Goal: Task Accomplishment & Management: Use online tool/utility

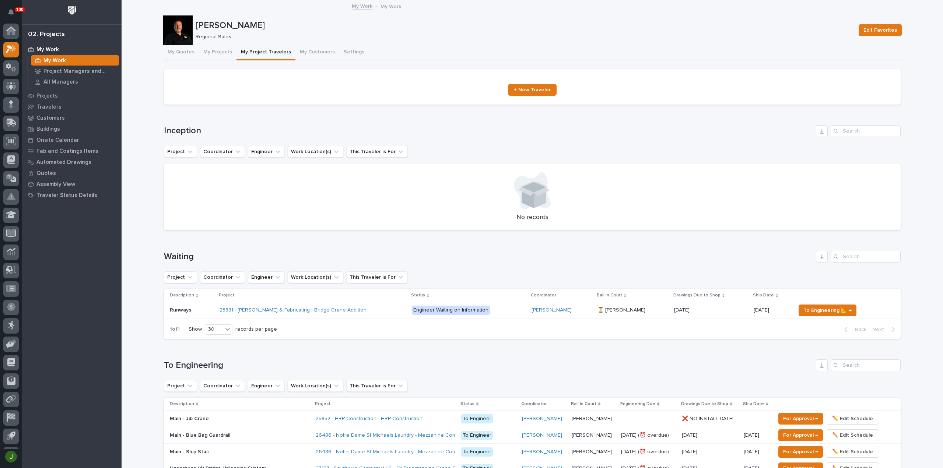
scroll to position [16, 0]
click at [11, 53] on icon at bounding box center [14, 52] width 6 height 5
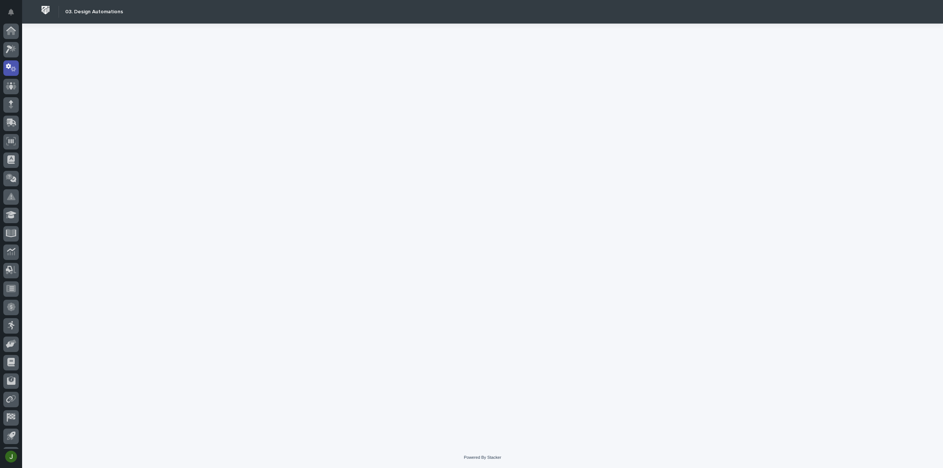
scroll to position [16, 0]
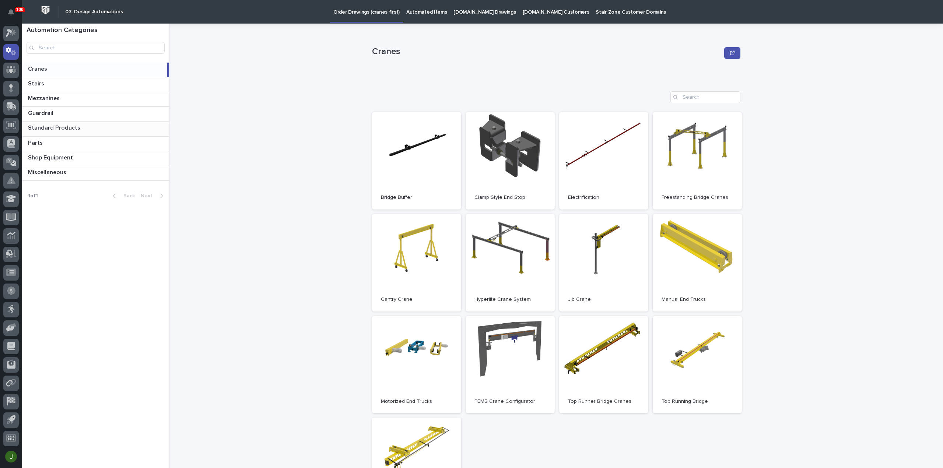
click at [42, 130] on p "Standard Products" at bounding box center [55, 127] width 54 height 8
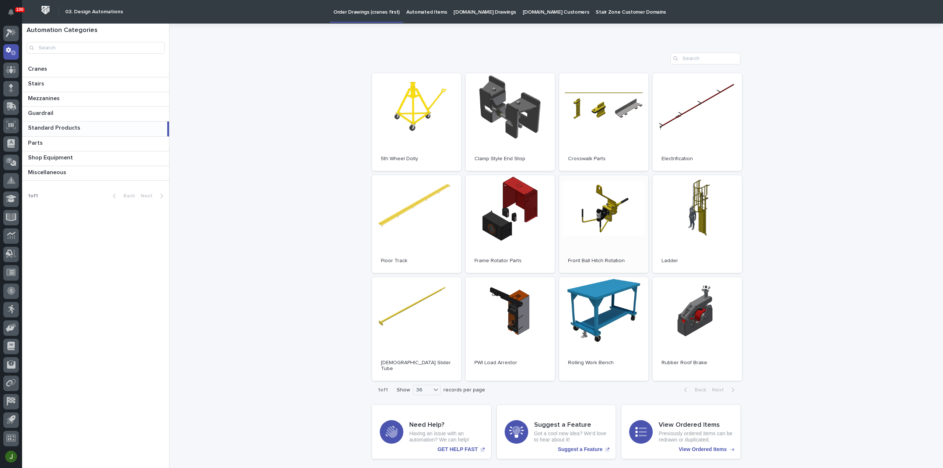
scroll to position [49, 0]
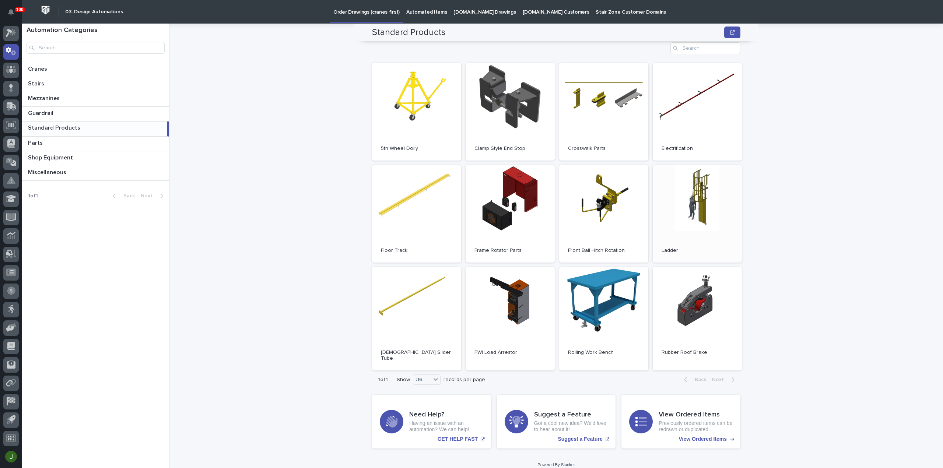
click at [689, 185] on link "Open" at bounding box center [697, 214] width 89 height 98
click at [11, 90] on icon at bounding box center [11, 90] width 4 height 4
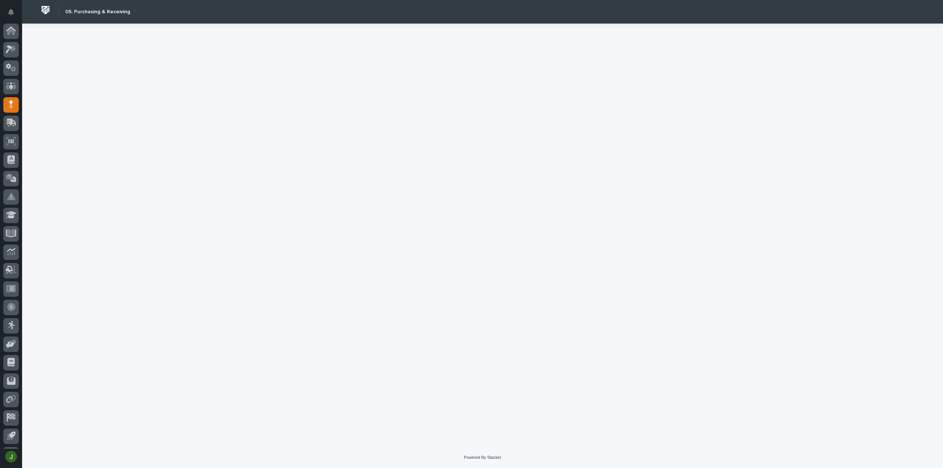
scroll to position [16, 0]
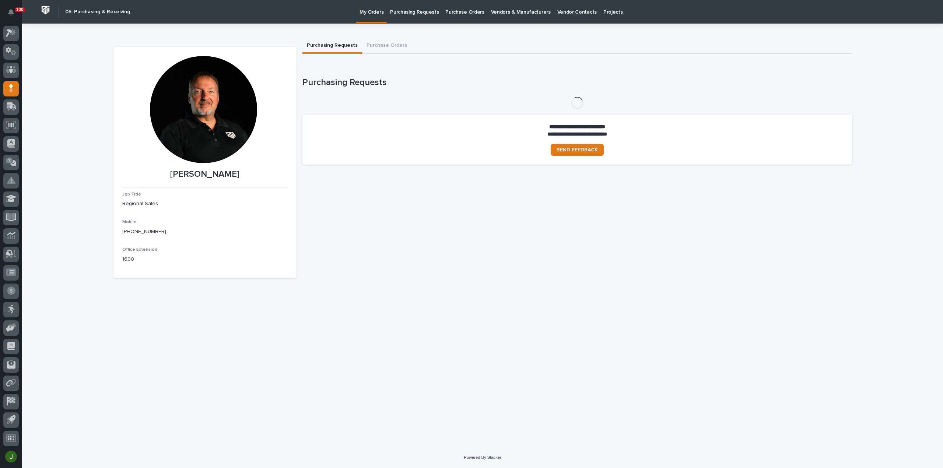
click at [422, 13] on p "Purchasing Requests" at bounding box center [414, 7] width 49 height 15
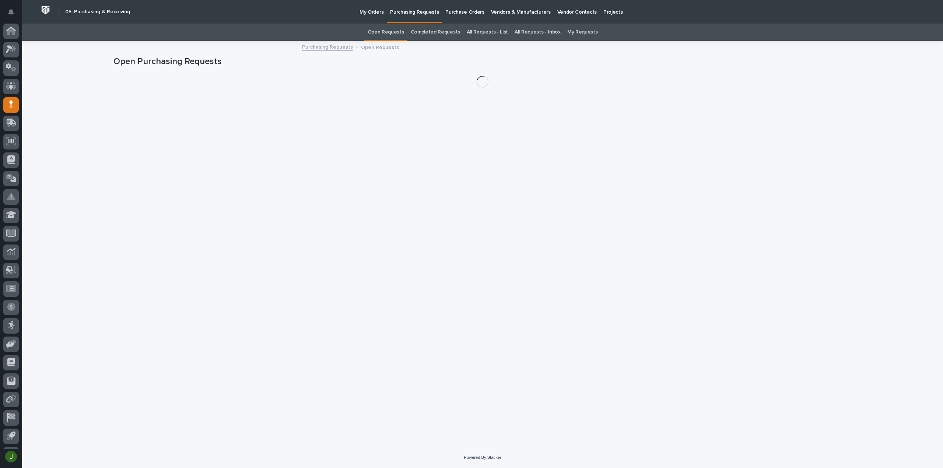
scroll to position [16, 0]
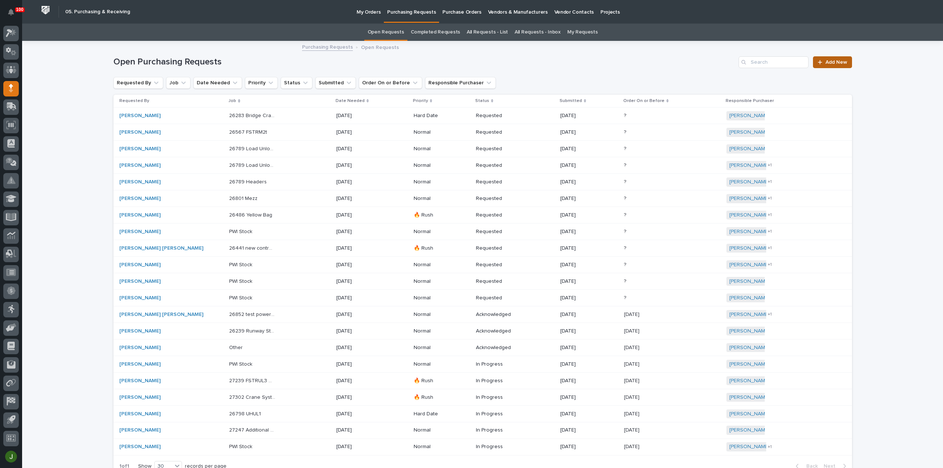
click at [832, 60] on span "Add New" at bounding box center [837, 62] width 22 height 5
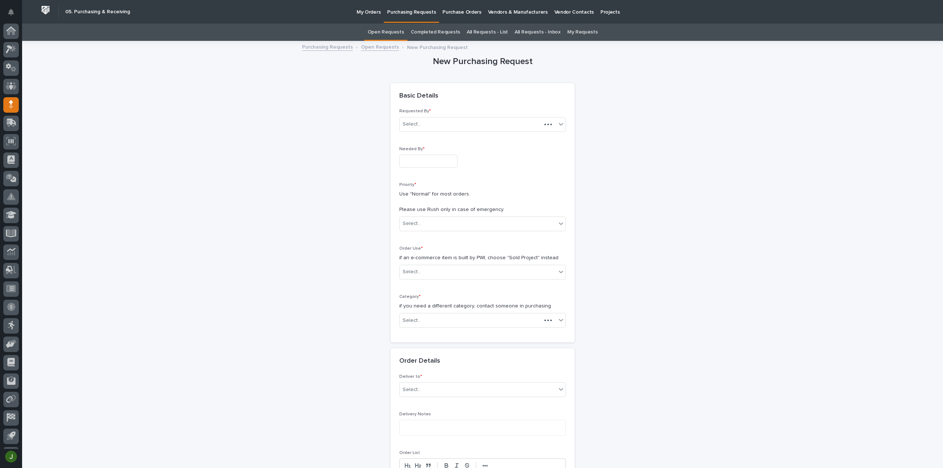
scroll to position [16, 0]
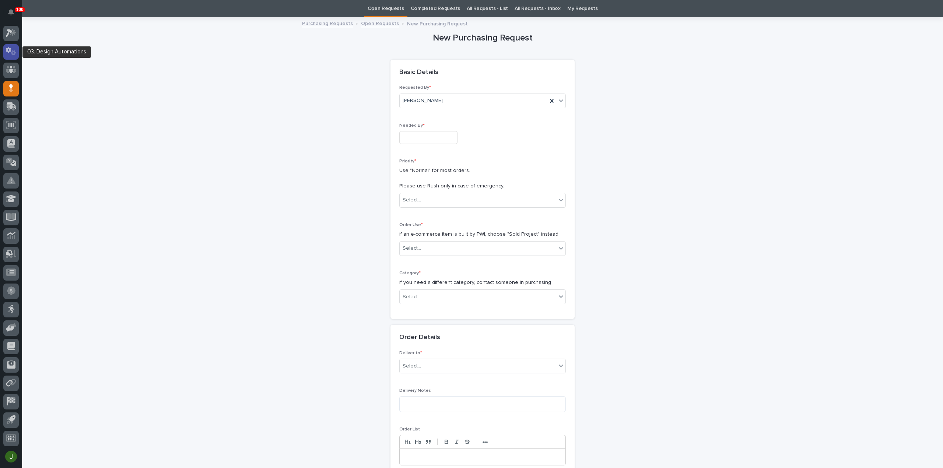
click at [8, 54] on icon at bounding box center [11, 51] width 11 height 8
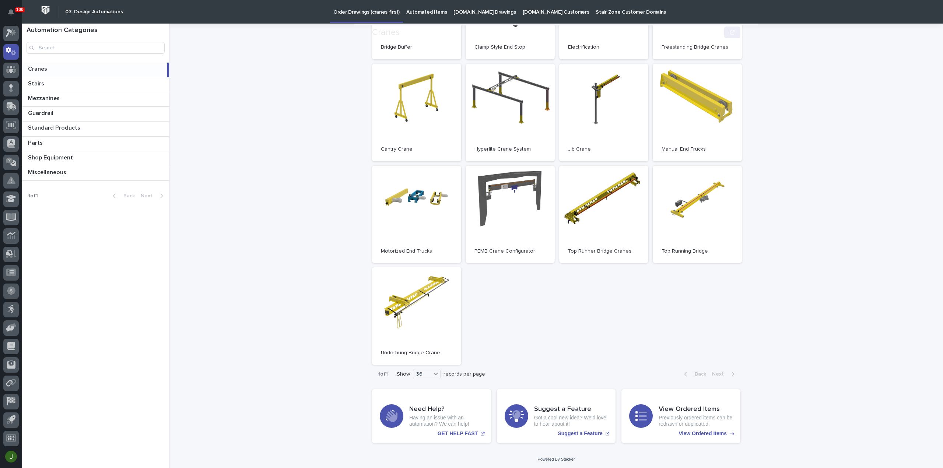
scroll to position [152, 0]
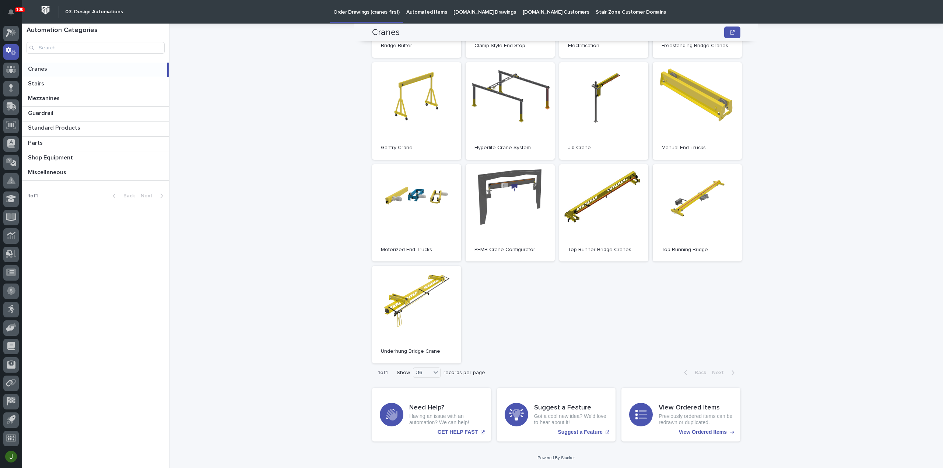
click at [282, 191] on div "Cranes Cranes Sorry, there was an error saving your record. Please try again. P…" at bounding box center [560, 246] width 765 height 445
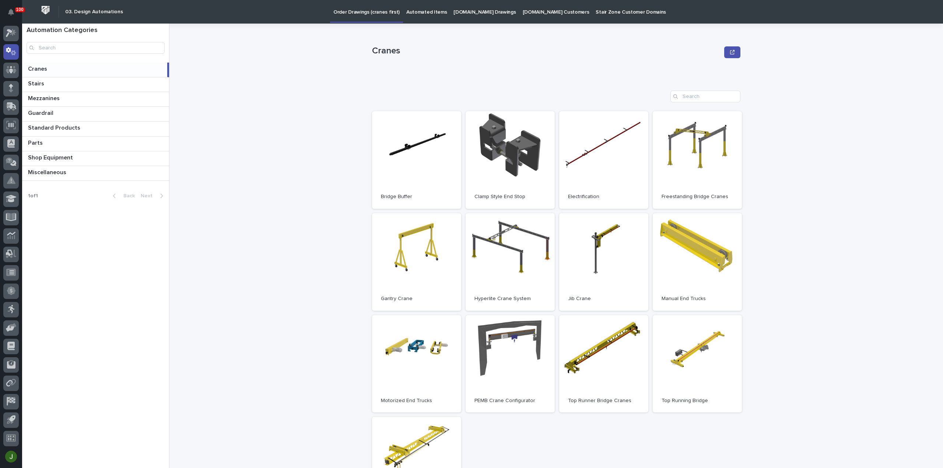
scroll to position [0, 0]
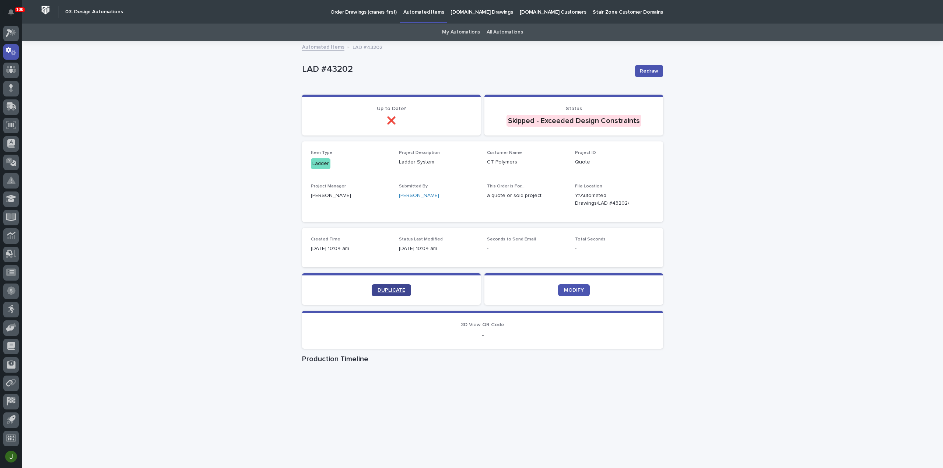
click at [388, 289] on span "DUPLICATE" at bounding box center [392, 290] width 28 height 5
